Goal: Check status

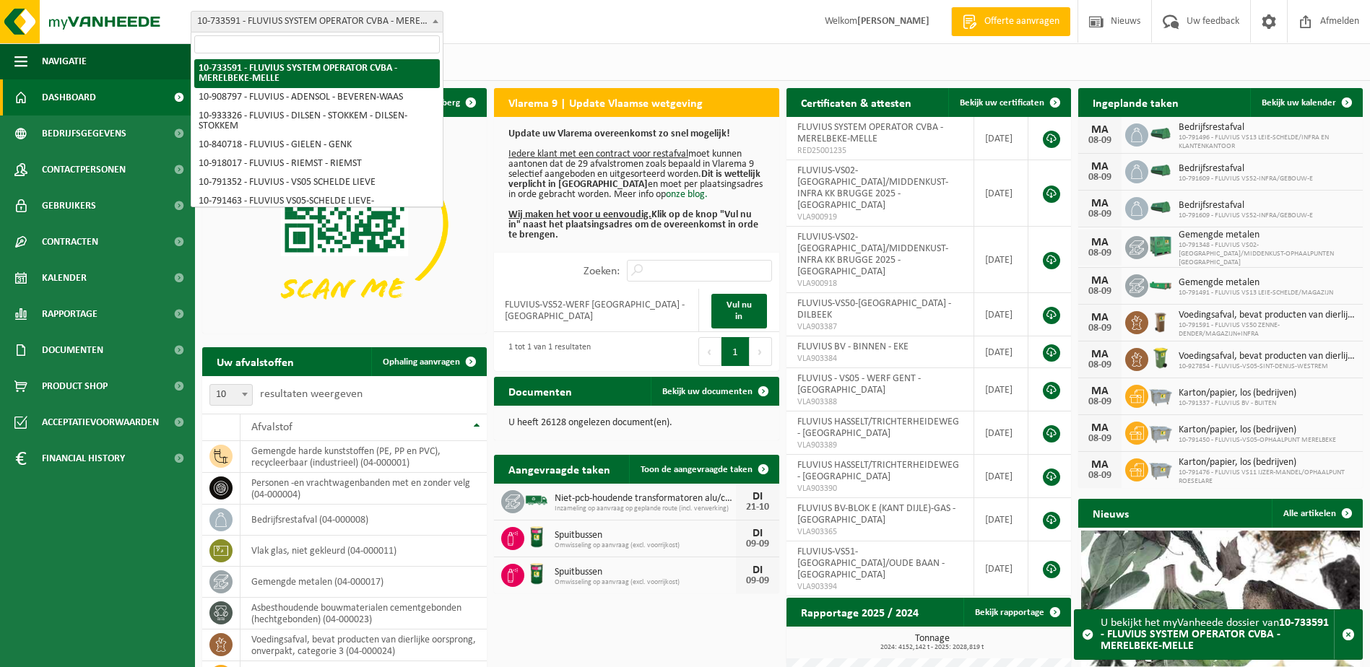
click at [440, 19] on span at bounding box center [435, 21] width 14 height 19
click at [370, 46] on input "search" at bounding box center [317, 44] width 246 height 18
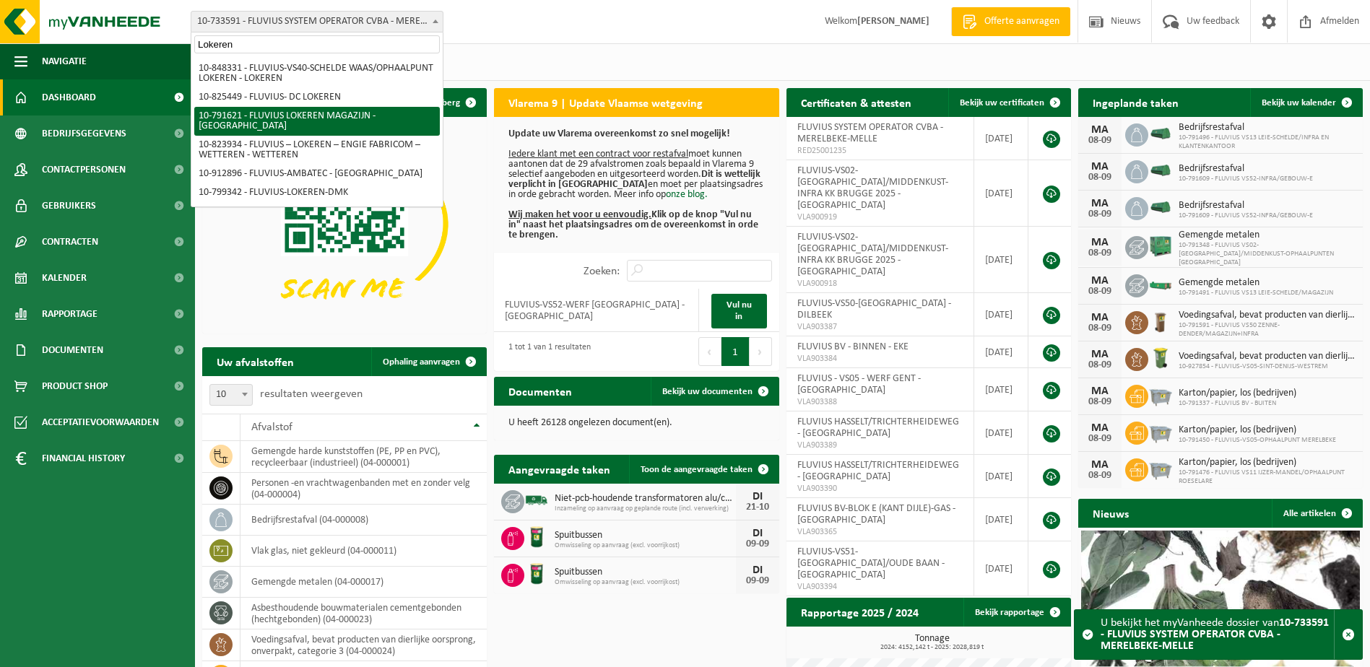
type input "Lokeren"
select select "30279"
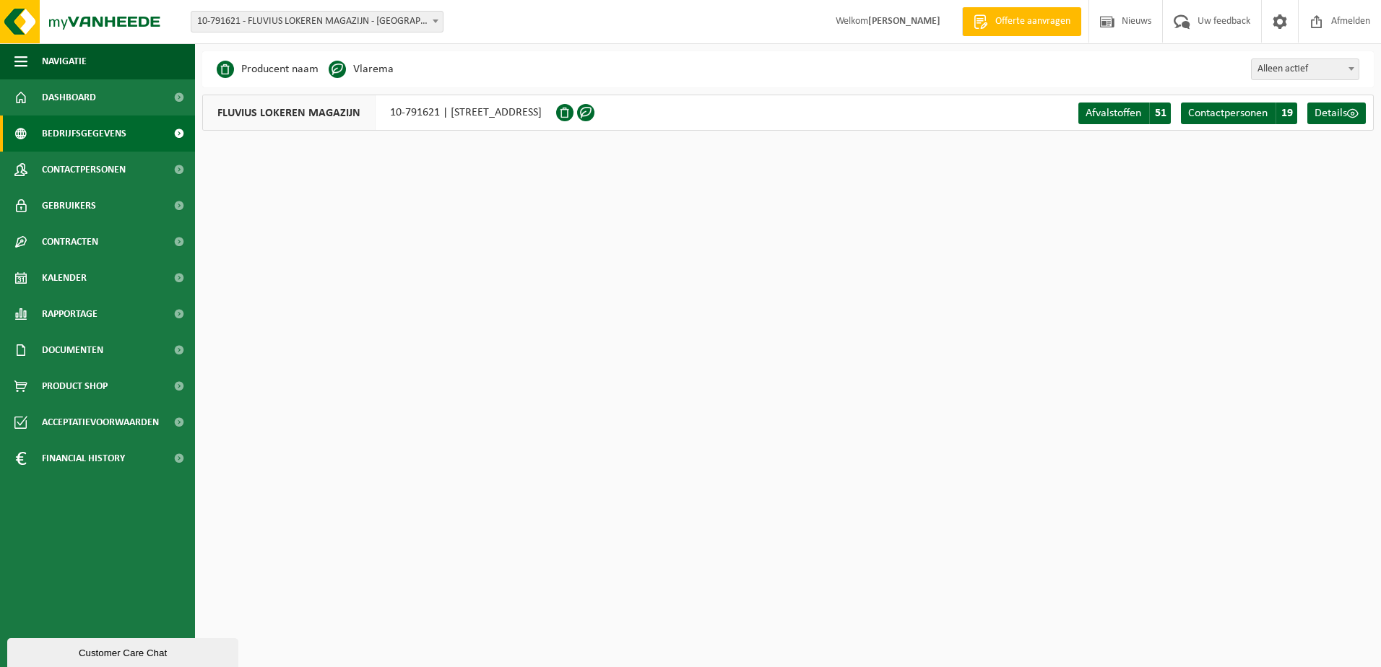
click at [363, 9] on div "Vestiging: 10-733591 - FLUVIUS SYSTEM OPERATOR CVBA - MERELBEKE-MELLE 10-908797…" at bounding box center [690, 22] width 1381 height 44
click at [362, 21] on span "10-791621 - FLUVIUS LOKEREN MAGAZIJN - [GEOGRAPHIC_DATA]" at bounding box center [316, 22] width 251 height 20
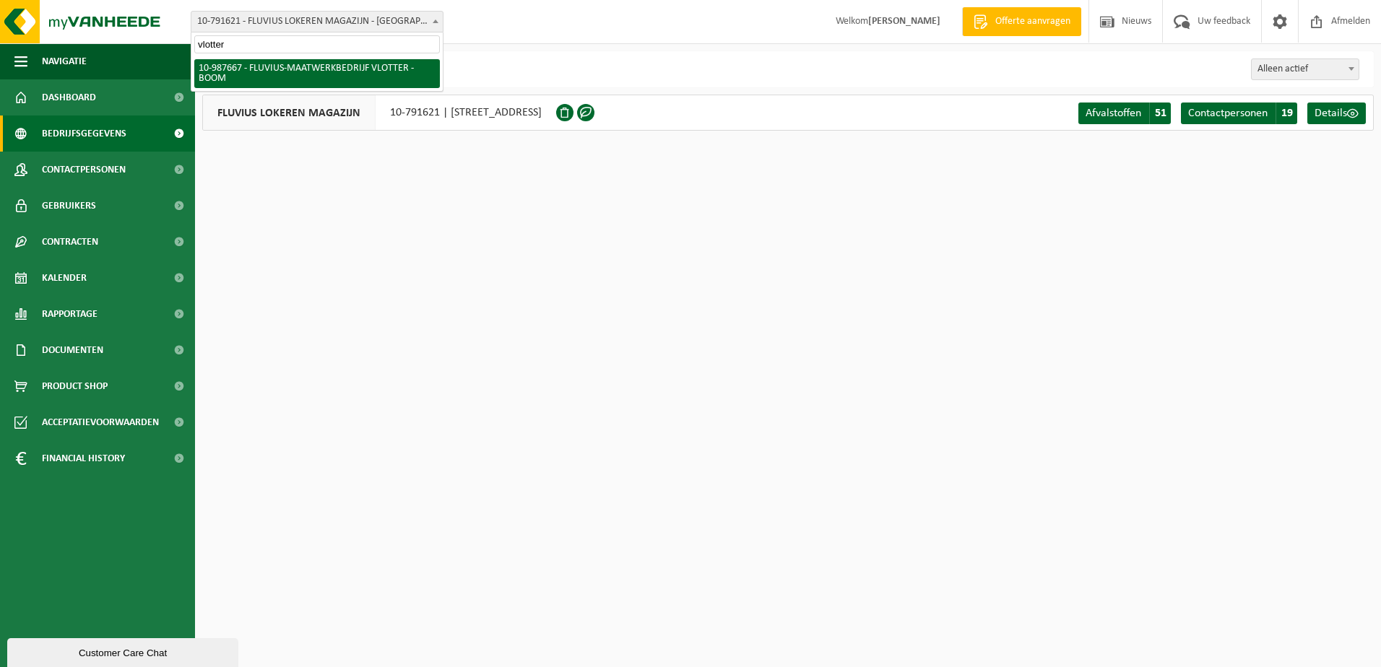
type input "vlotter"
select select "167310"
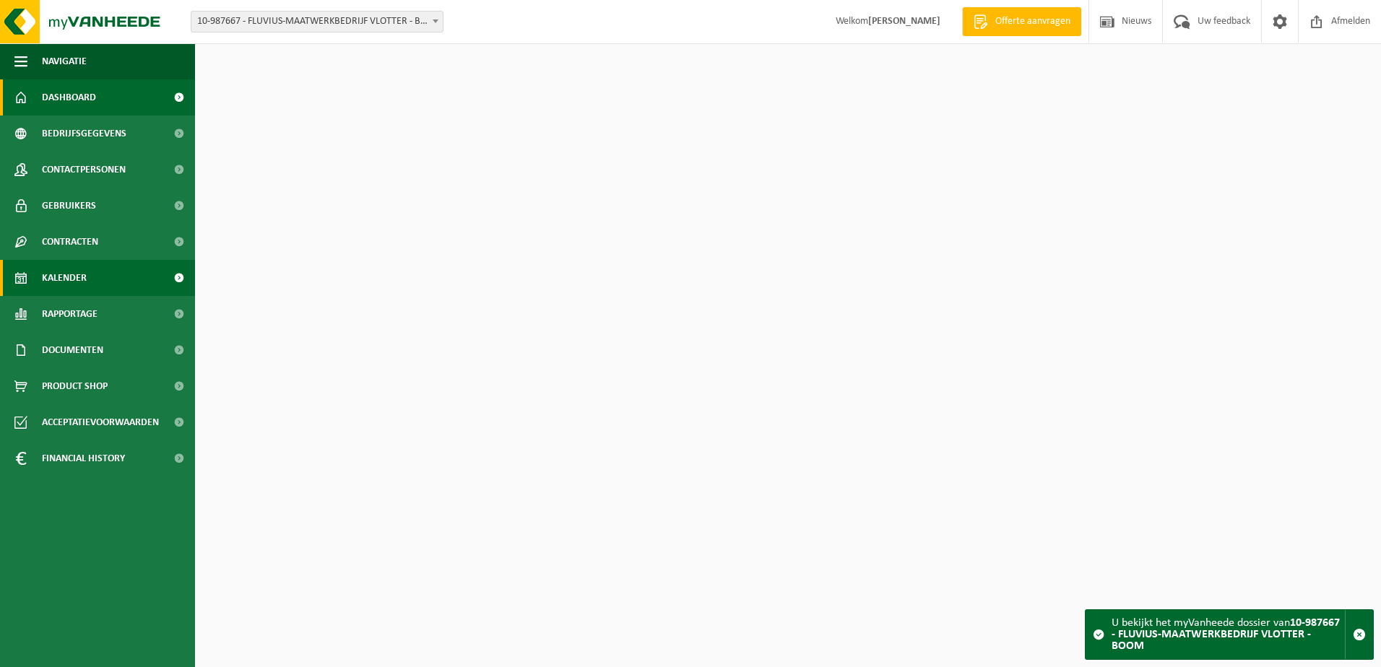
click at [79, 275] on span "Kalender" at bounding box center [64, 278] width 45 height 36
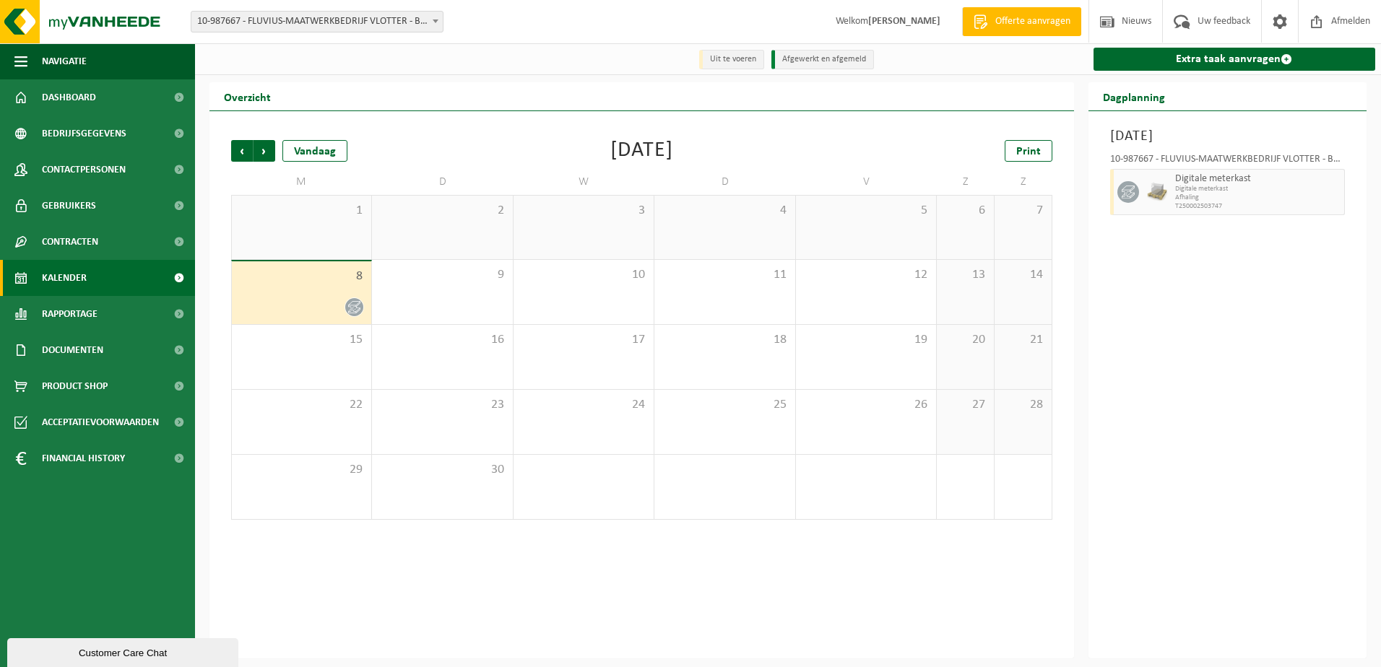
click at [1208, 143] on h3 "[DATE]" at bounding box center [1227, 137] width 235 height 22
click at [425, 26] on span "10-987667 - FLUVIUS-MAATWERKBEDRIJF VLOTTER - BOOM" at bounding box center [316, 22] width 251 height 20
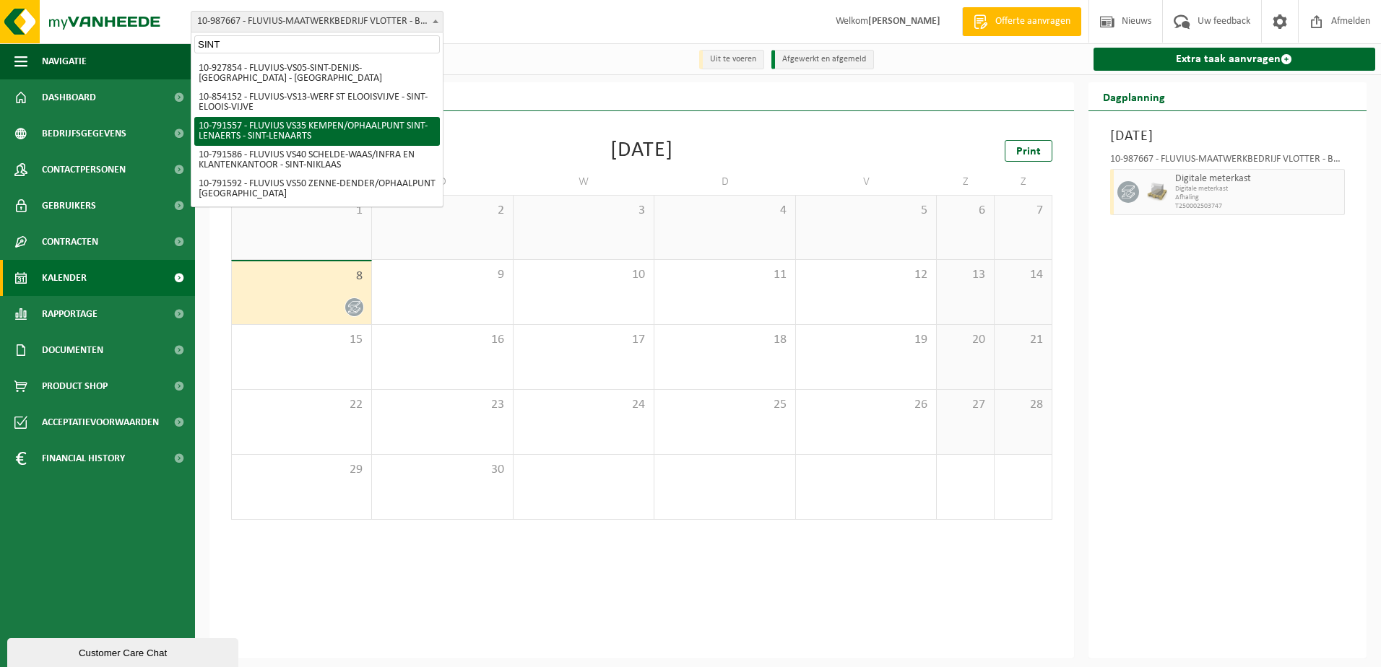
type input "SINT"
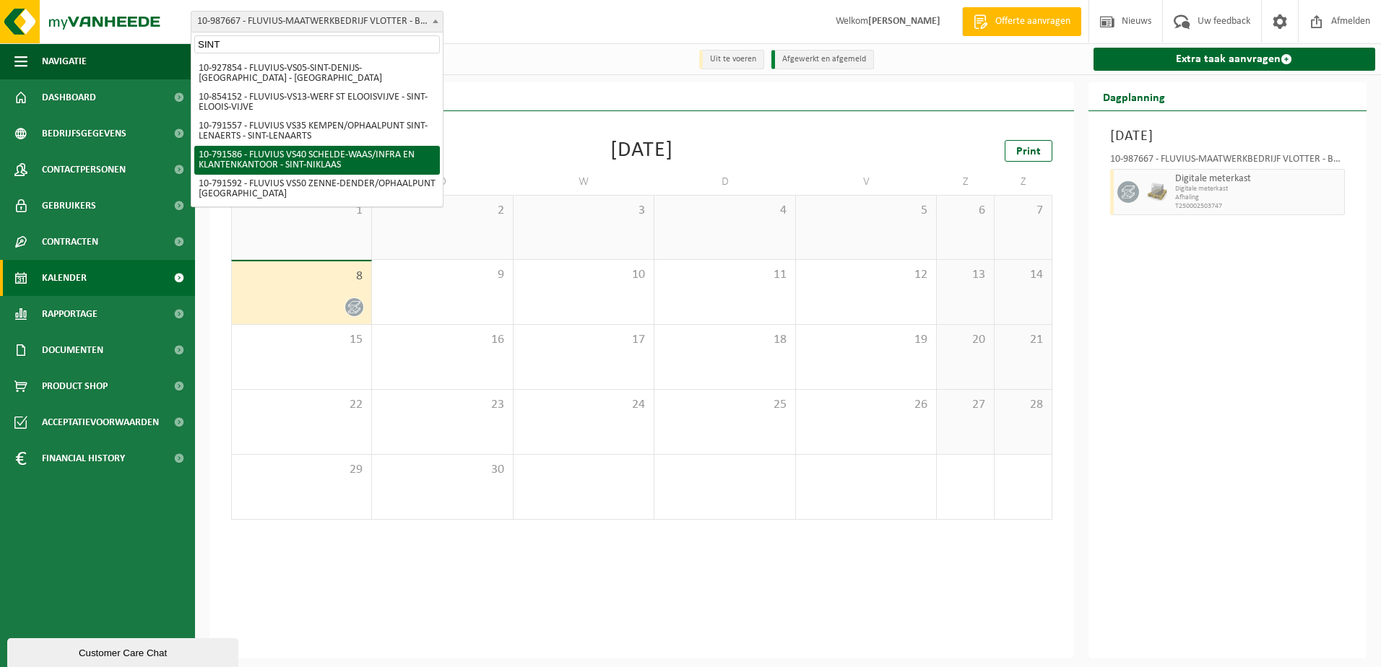
select select "30256"
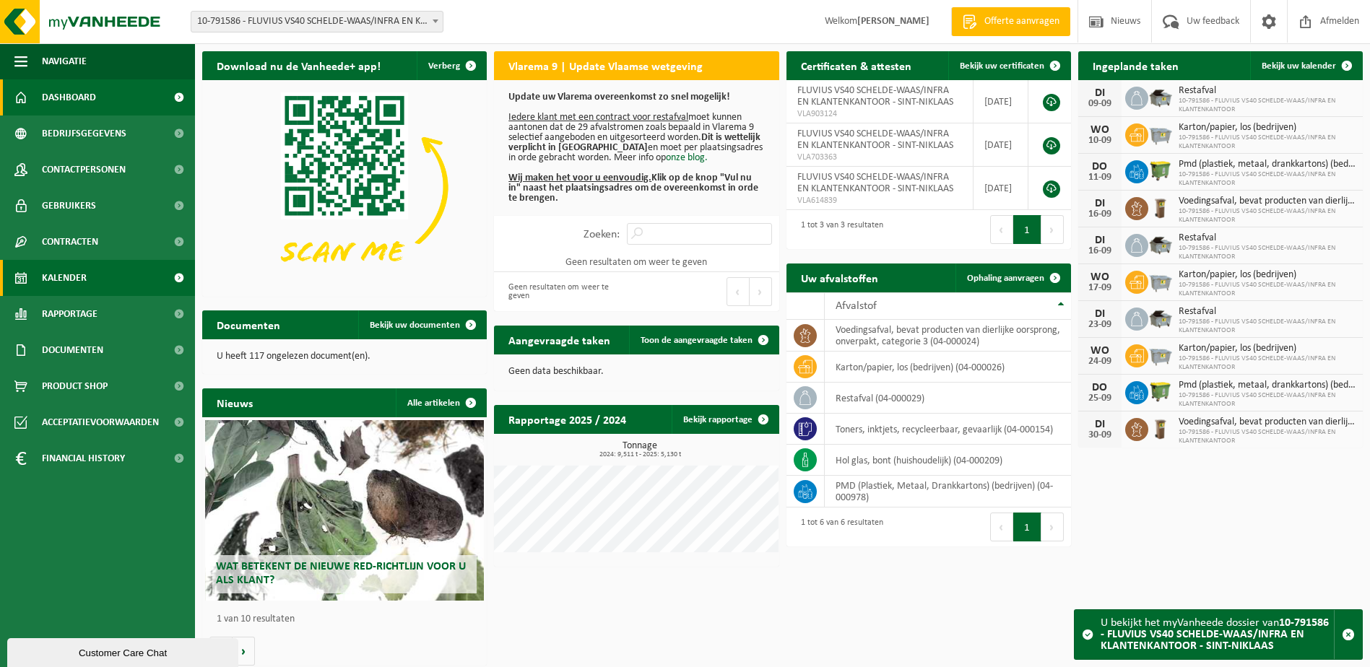
click at [69, 279] on span "Kalender" at bounding box center [64, 278] width 45 height 36
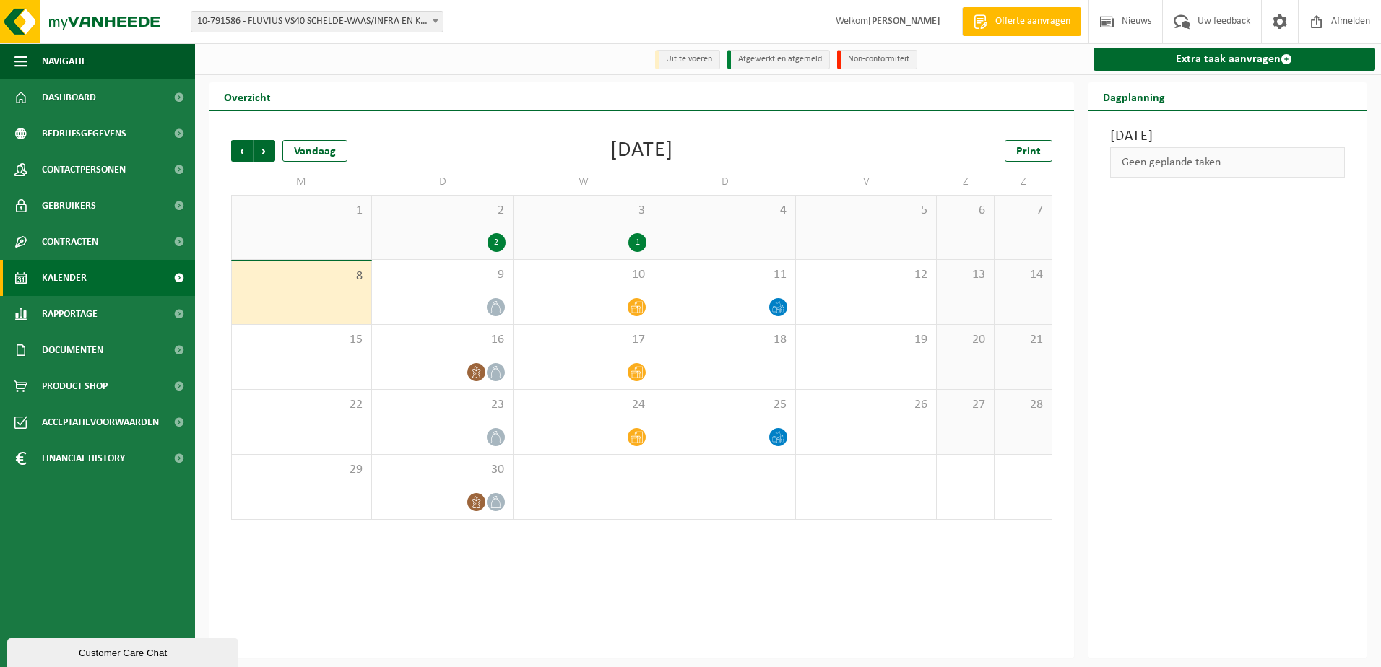
click at [599, 233] on div "3 1" at bounding box center [583, 228] width 140 height 64
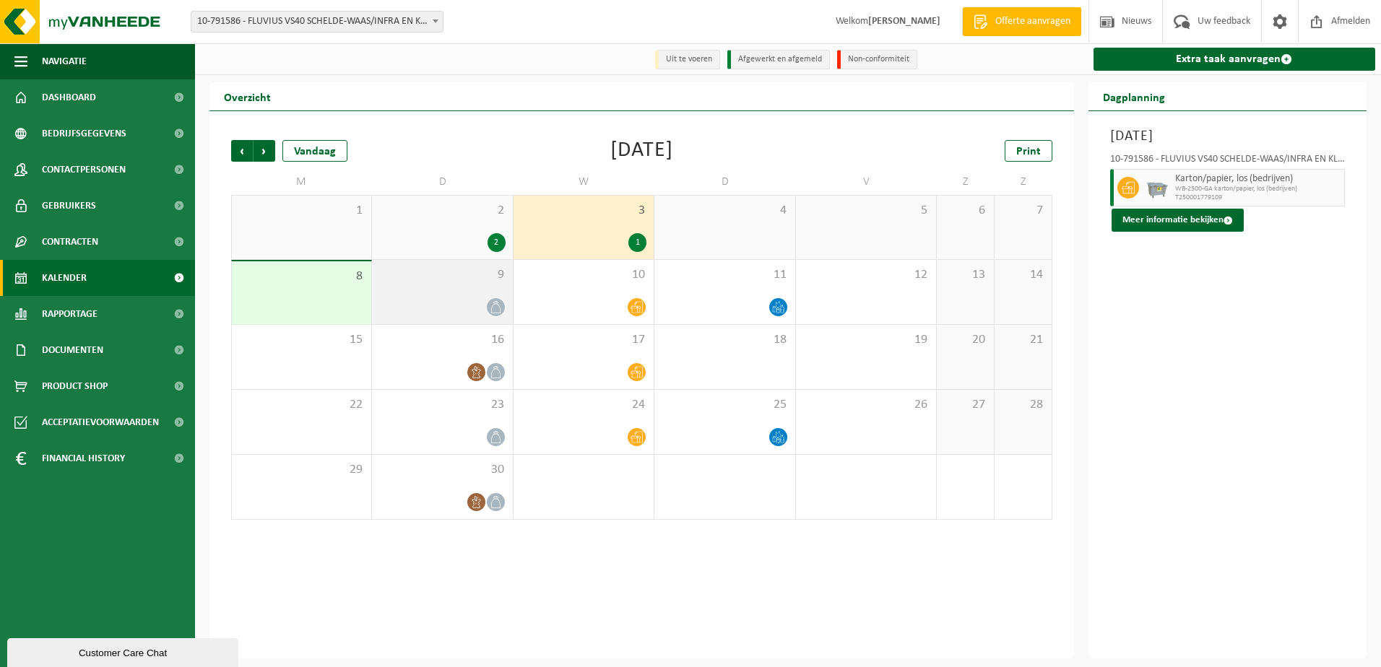
click at [449, 277] on span "9" at bounding box center [442, 275] width 126 height 16
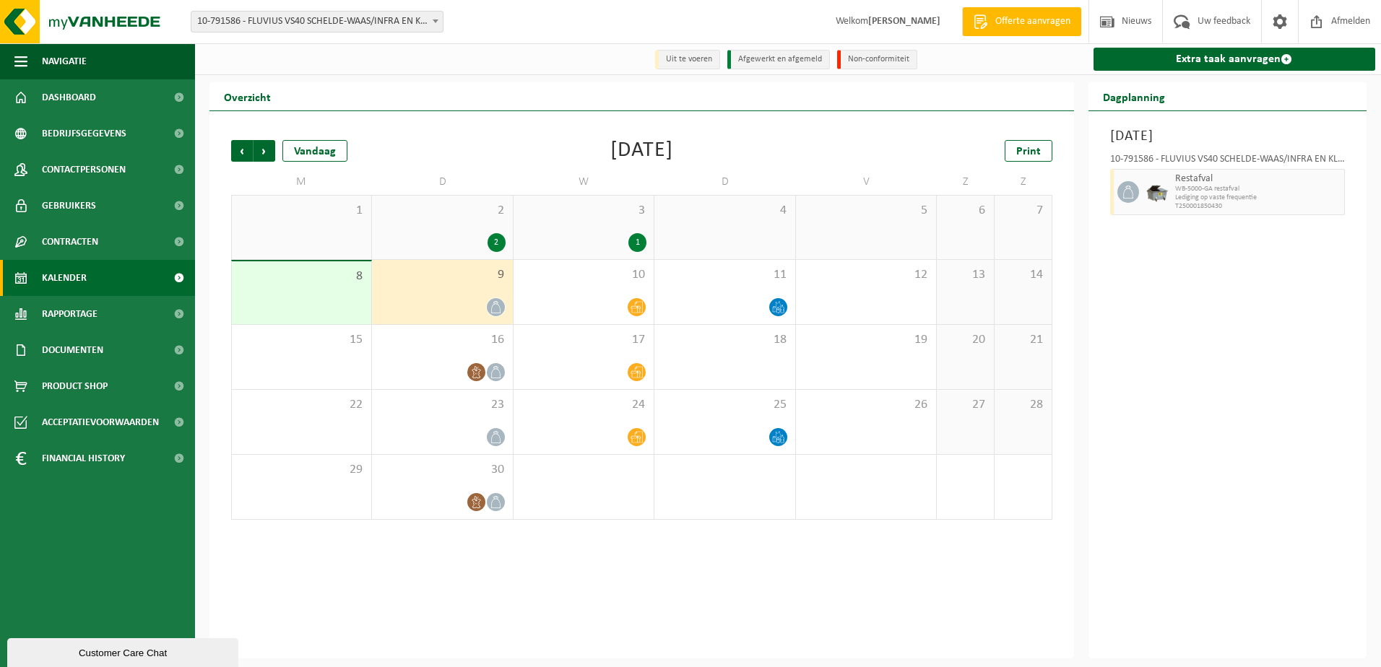
click at [692, 227] on div "4" at bounding box center [724, 228] width 140 height 64
